Goal: Go to known website: Access a specific website the user already knows

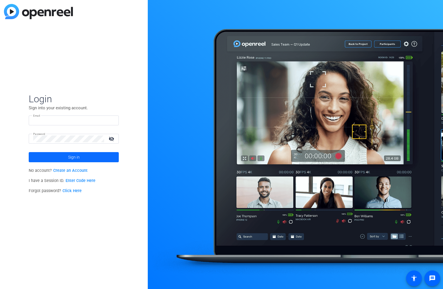
type input "[PERSON_NAME][EMAIL_ADDRESS][PERSON_NAME][DOMAIN_NAME]"
click at [55, 155] on span at bounding box center [74, 157] width 90 height 14
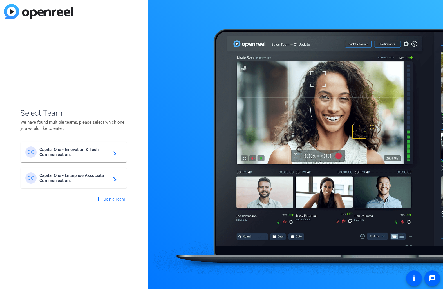
click at [59, 178] on span "Capital One - Enterprise Associate Communications" at bounding box center [74, 178] width 70 height 10
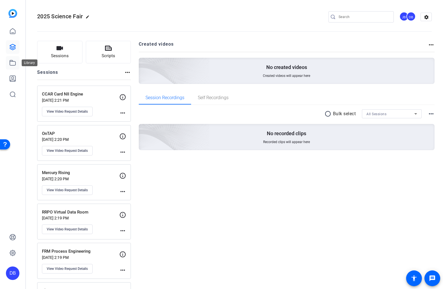
click at [12, 60] on icon at bounding box center [13, 62] width 6 height 5
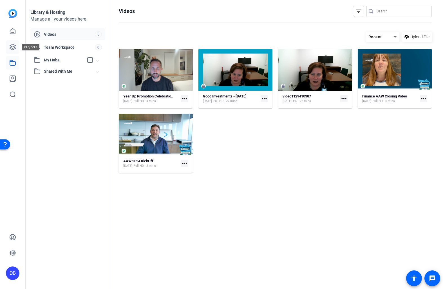
click at [12, 43] on link at bounding box center [13, 47] width 14 height 14
